Goal: Information Seeking & Learning: Learn about a topic

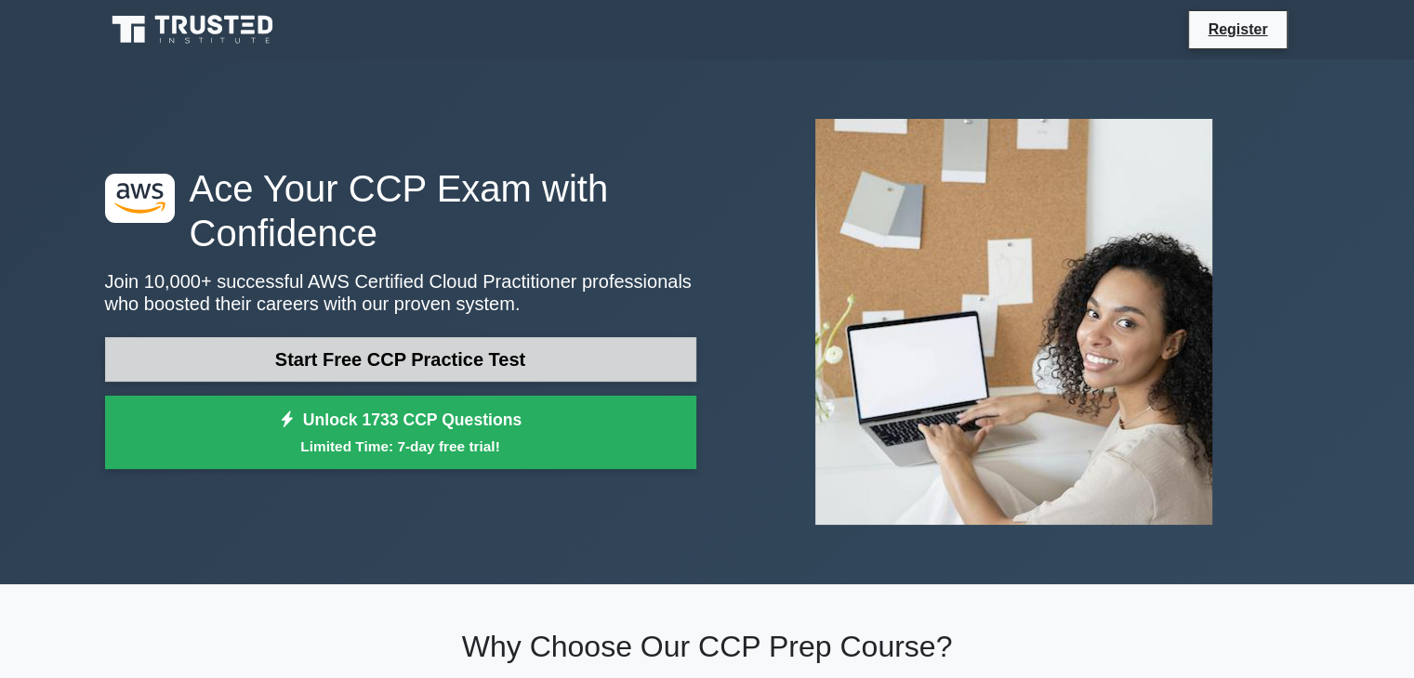
click at [490, 364] on link "Start Free CCP Practice Test" at bounding box center [400, 359] width 591 height 45
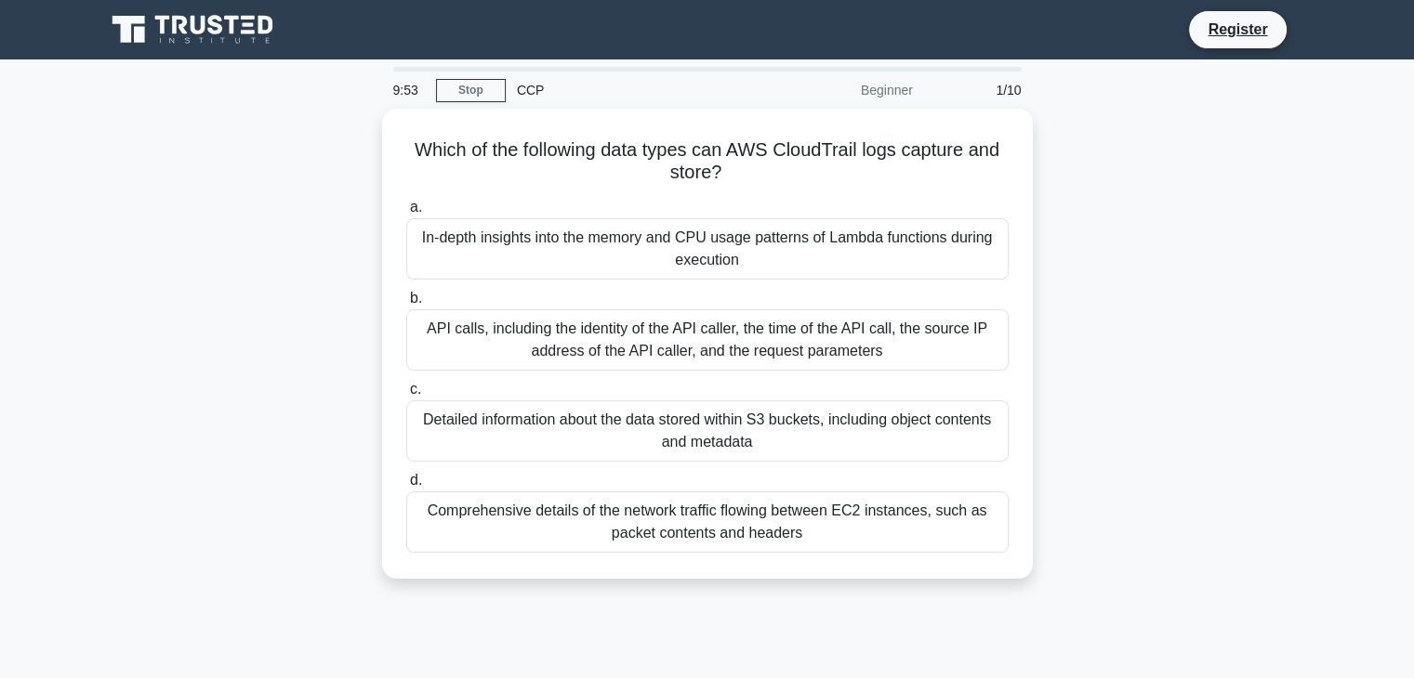
click at [190, 27] on icon at bounding box center [194, 29] width 178 height 35
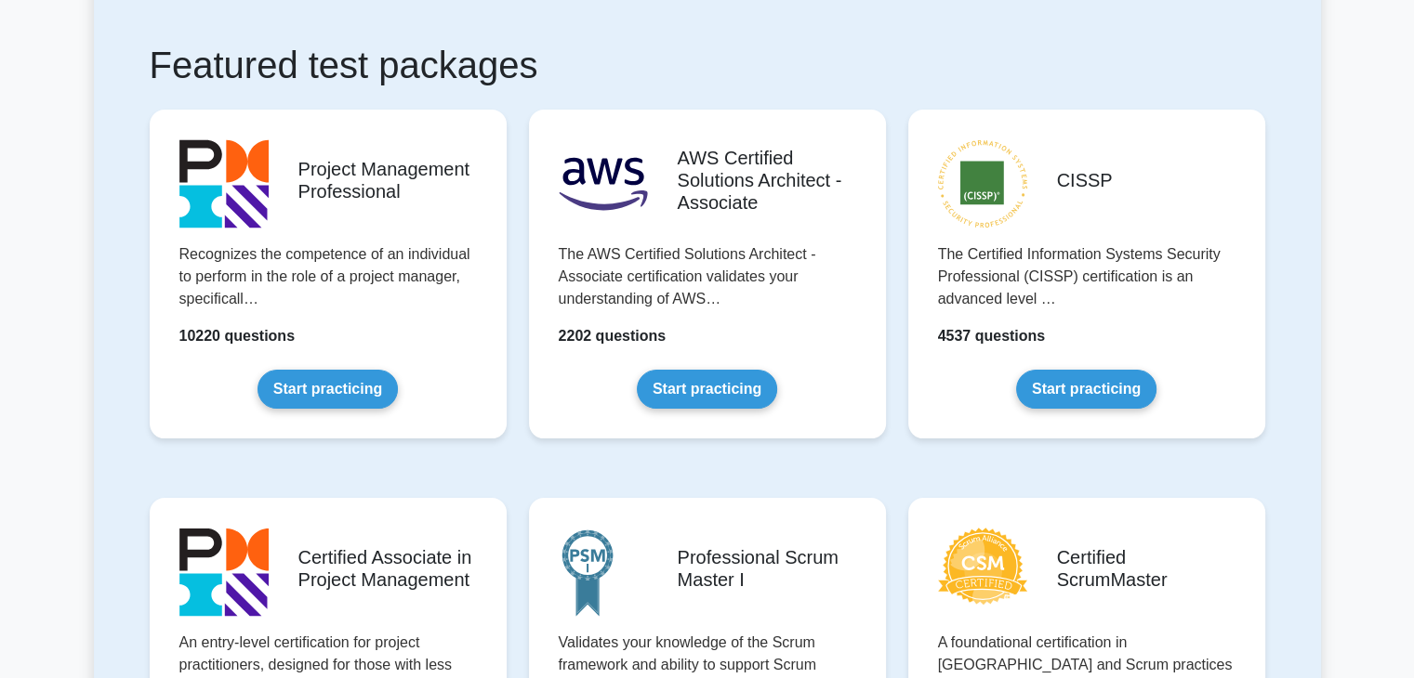
scroll to position [270, 0]
